Goal: Navigation & Orientation: Find specific page/section

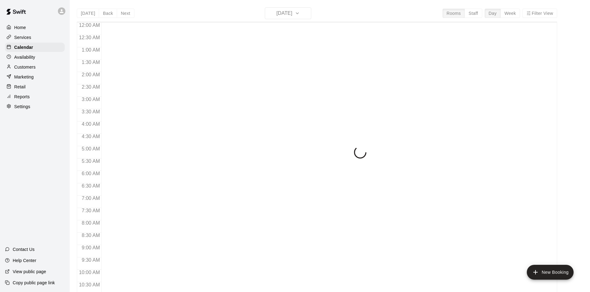
scroll to position [317, 0]
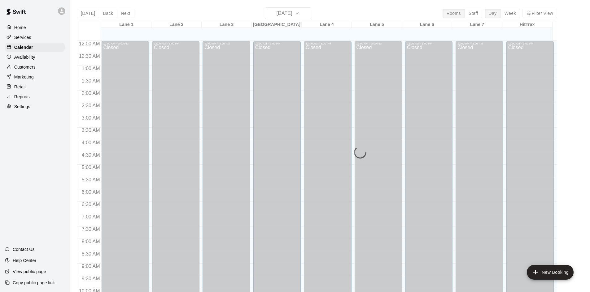
scroll to position [317, 0]
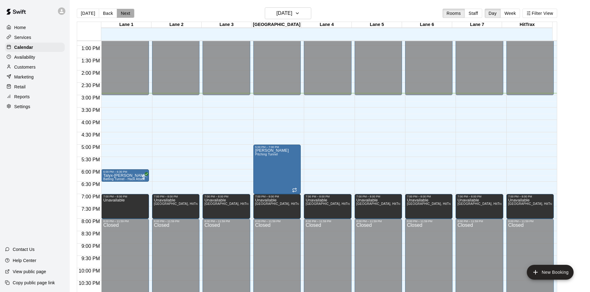
click at [125, 12] on button "Next" at bounding box center [125, 13] width 17 height 9
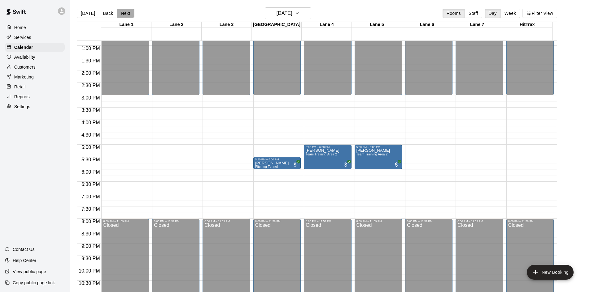
click at [125, 12] on button "Next" at bounding box center [125, 13] width 17 height 9
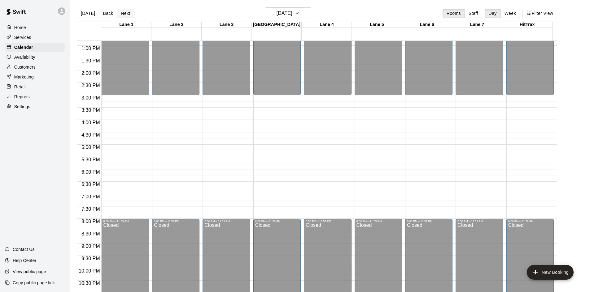
click at [127, 12] on button "Next" at bounding box center [125, 13] width 17 height 9
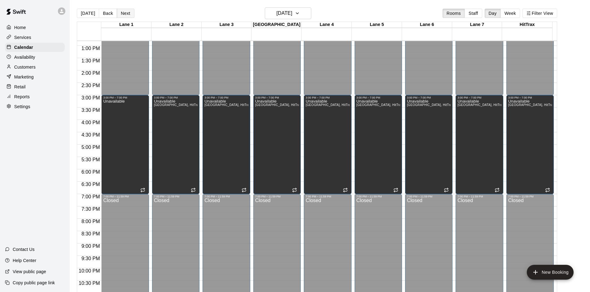
click at [127, 12] on button "Next" at bounding box center [125, 13] width 17 height 9
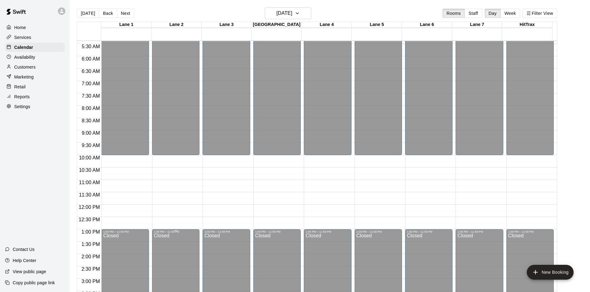
scroll to position [132, 0]
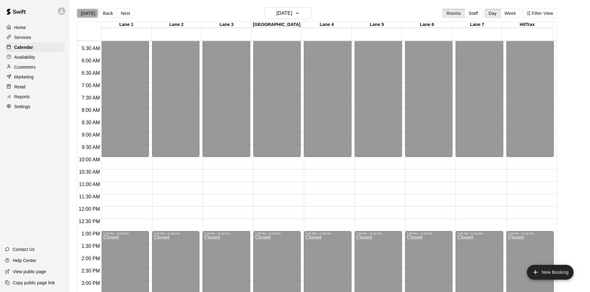
click at [85, 13] on button "[DATE]" at bounding box center [88, 13] width 22 height 9
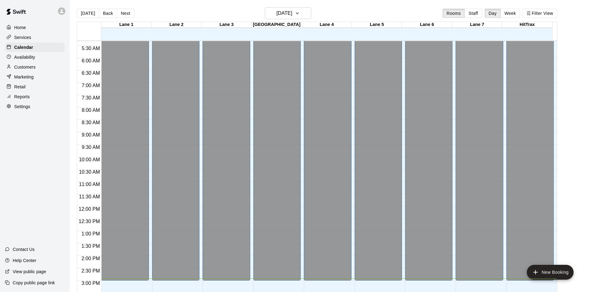
click at [47, 149] on div "Home Services Calendar Availability Customers Marketing Retail Reports Settings…" at bounding box center [35, 146] width 70 height 292
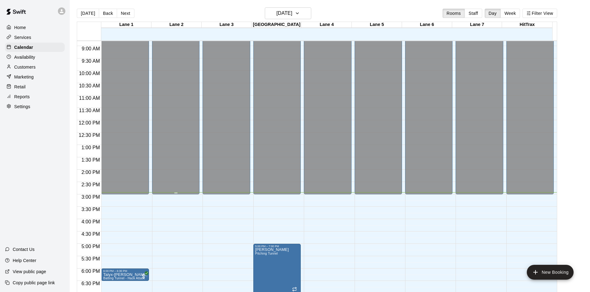
scroll to position [336, 0]
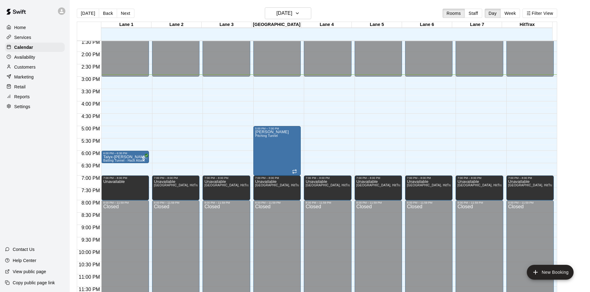
click at [42, 161] on div "Home Services Calendar Availability Customers Marketing Retail Reports Settings…" at bounding box center [35, 146] width 70 height 292
